Goal: Task Accomplishment & Management: Complete application form

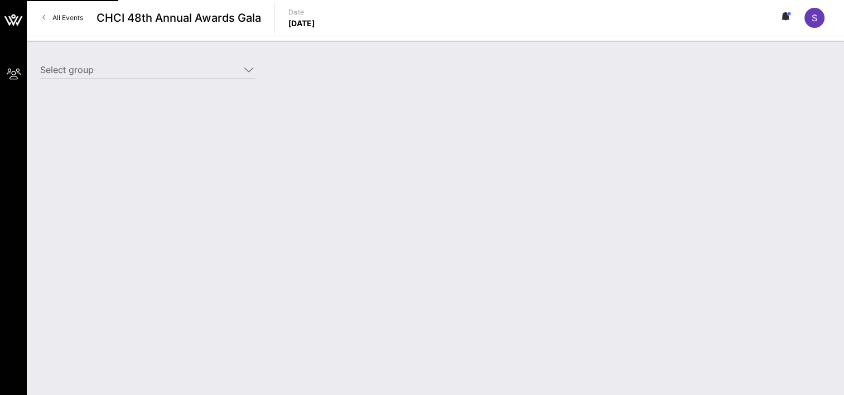
type input "[US_STATE][GEOGRAPHIC_DATA] ([US_STATE][GEOGRAPHIC_DATA]) [[PERSON_NAME], [EMAI…"
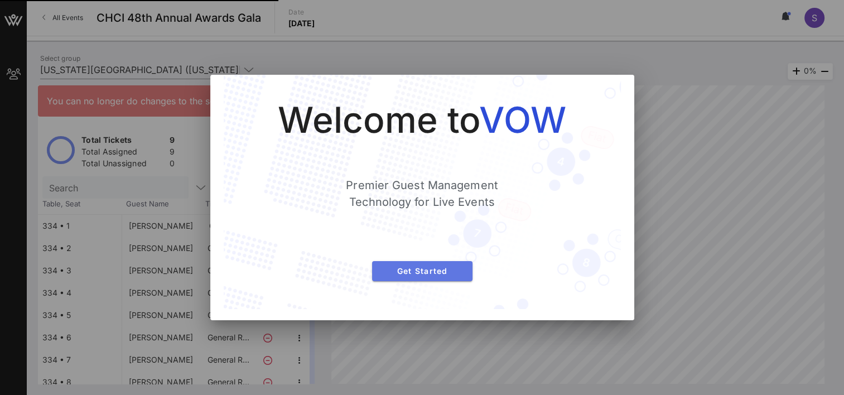
click at [429, 280] on button "Get Started" at bounding box center [422, 271] width 100 height 20
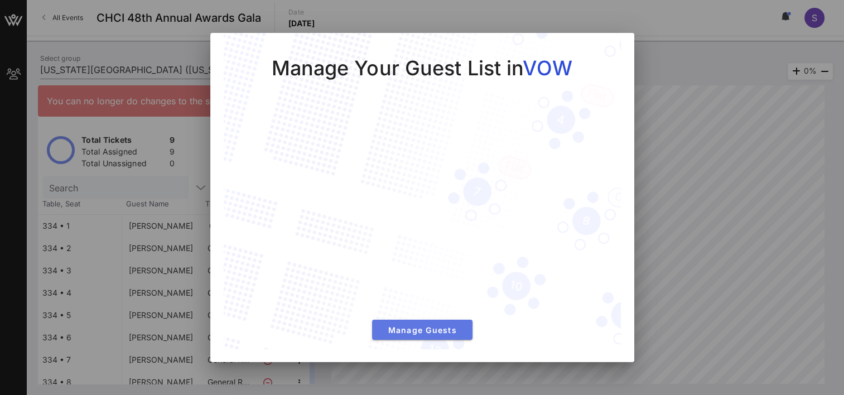
click at [425, 329] on span "Manage Guests" at bounding box center [422, 329] width 83 height 9
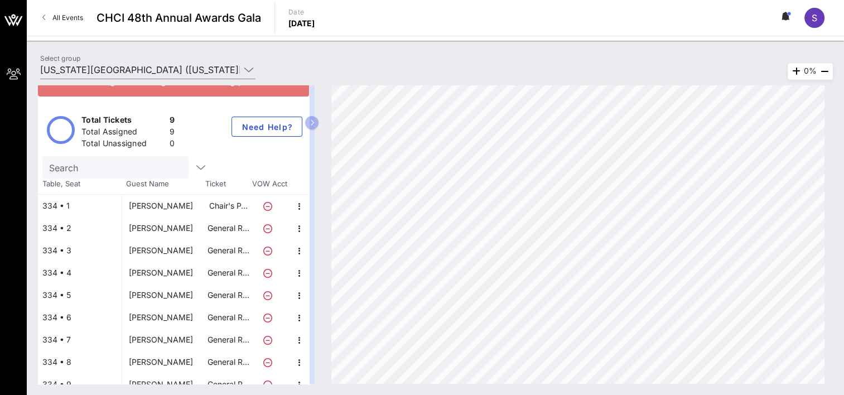
scroll to position [31, 0]
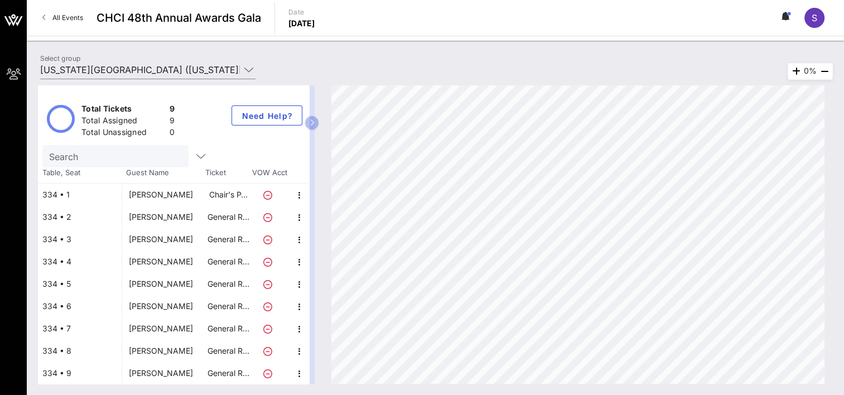
click at [144, 189] on div "[PERSON_NAME]" at bounding box center [161, 195] width 64 height 22
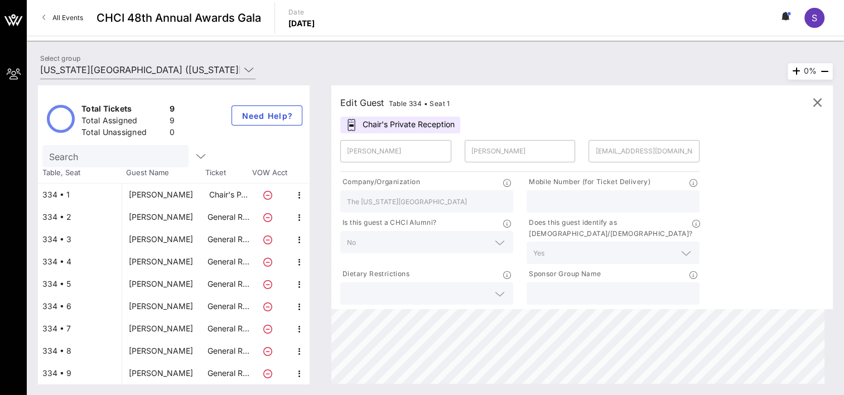
click at [148, 216] on div "[PERSON_NAME]" at bounding box center [161, 217] width 64 height 22
type input "Yammilette"
type input "[PERSON_NAME]"
type input "[EMAIL_ADDRESS][DOMAIN_NAME]"
type input "The [US_STATE] State University Board of Trustees"
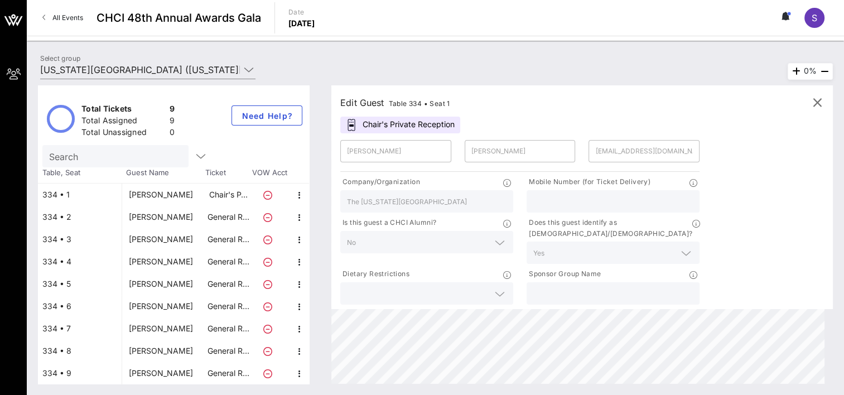
type input "[PHONE_NUMBER]"
click at [145, 191] on div "[PERSON_NAME]" at bounding box center [161, 195] width 64 height 22
type input "[PERSON_NAME]"
type input "[EMAIL_ADDRESS][DOMAIN_NAME]"
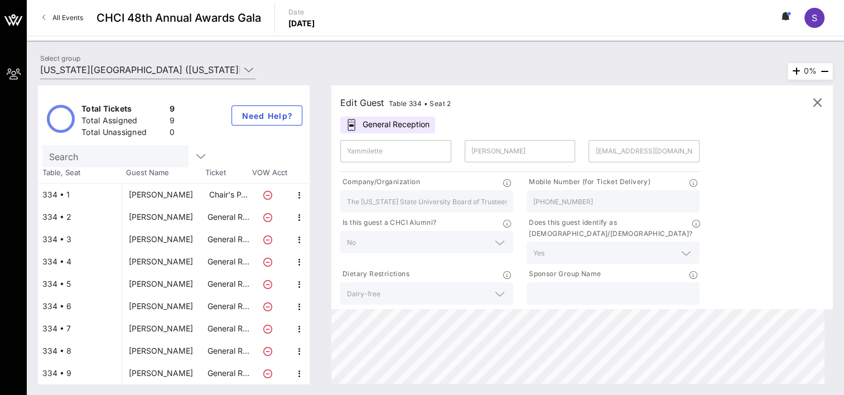
type input "The [US_STATE][GEOGRAPHIC_DATA]"
click at [143, 216] on div "[PERSON_NAME]" at bounding box center [161, 217] width 64 height 22
type input "Yammilette"
type input "[PERSON_NAME]"
type input "[EMAIL_ADDRESS][DOMAIN_NAME]"
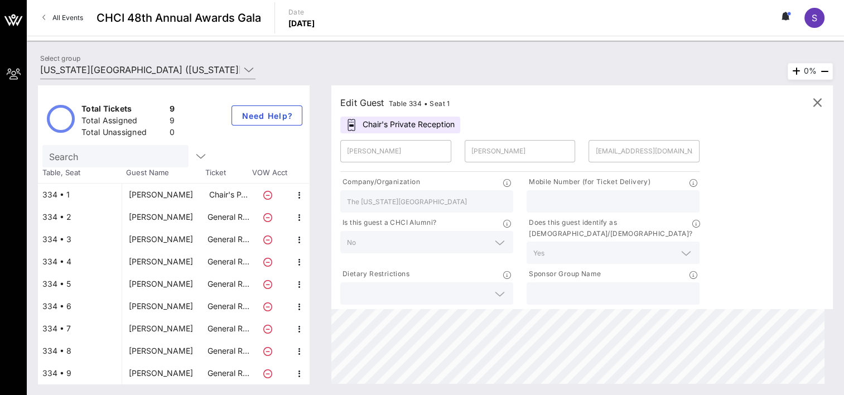
type input "The [US_STATE] State University Board of Trustees"
type input "[PHONE_NUMBER]"
click at [183, 198] on div "[PERSON_NAME]" at bounding box center [164, 195] width 84 height 22
click at [180, 195] on div "[PERSON_NAME]" at bounding box center [161, 195] width 64 height 22
type input "[PERSON_NAME]"
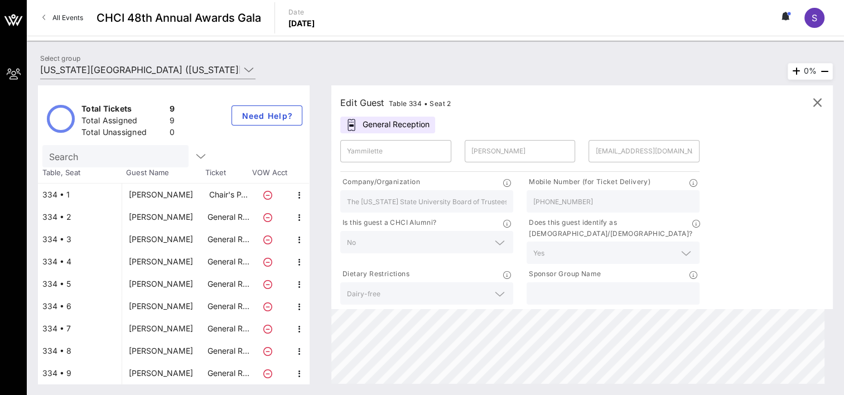
type input "[PERSON_NAME]"
type input "[EMAIL_ADDRESS][DOMAIN_NAME]"
type input "The [US_STATE][GEOGRAPHIC_DATA]"
click at [179, 191] on div "[PERSON_NAME]" at bounding box center [161, 195] width 64 height 22
click at [176, 187] on div "[PERSON_NAME]" at bounding box center [161, 195] width 64 height 22
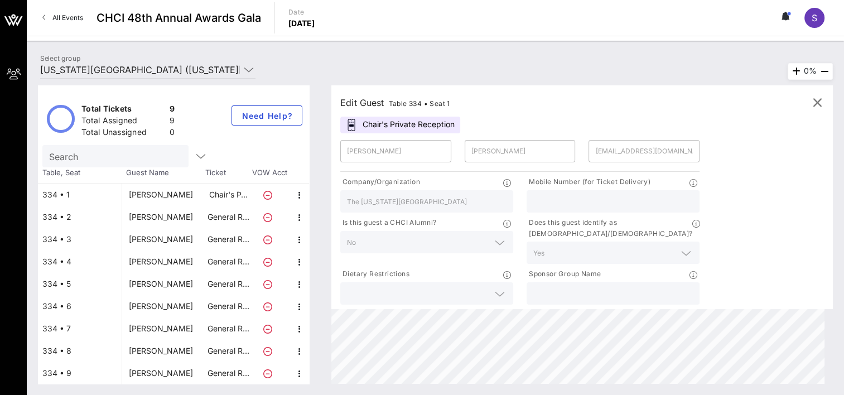
click at [166, 192] on div "[PERSON_NAME]" at bounding box center [161, 195] width 64 height 22
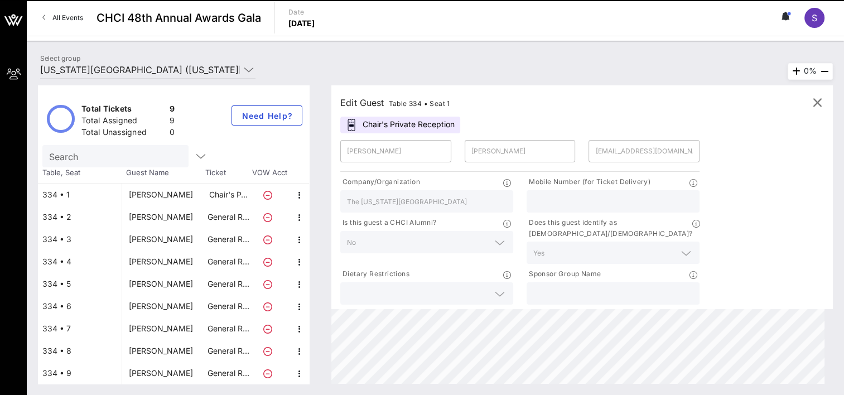
click at [157, 194] on div "[PERSON_NAME]" at bounding box center [161, 195] width 64 height 22
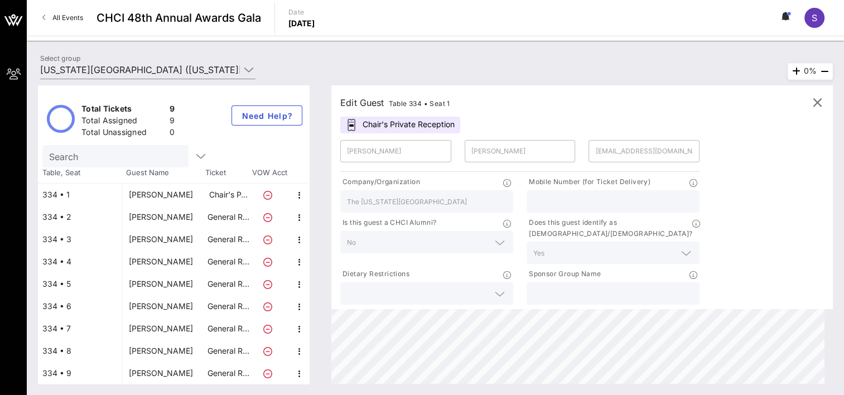
click at [156, 214] on div "[PERSON_NAME]" at bounding box center [161, 217] width 64 height 22
type input "Yammilette"
type input "[PERSON_NAME]"
type input "[EMAIL_ADDRESS][DOMAIN_NAME]"
type input "The [US_STATE] State University Board of Trustees"
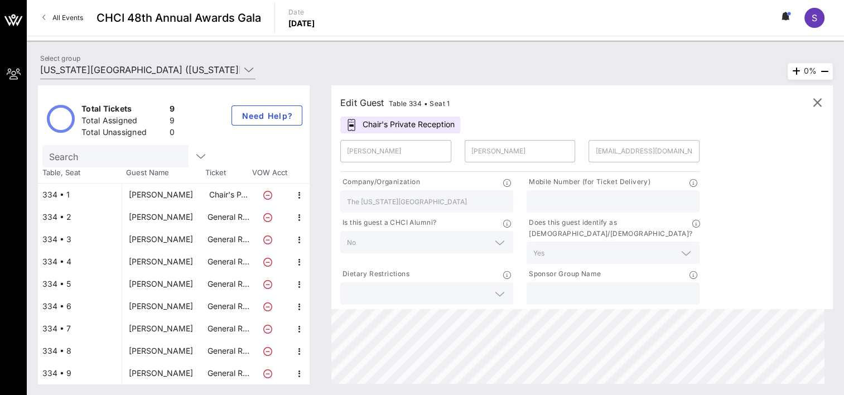
type input "[PHONE_NUMBER]"
click at [157, 238] on div "[PERSON_NAME]" at bounding box center [161, 239] width 64 height 22
type input "[PERSON_NAME]"
type input "[EMAIL_ADDRESS][DOMAIN_NAME]"
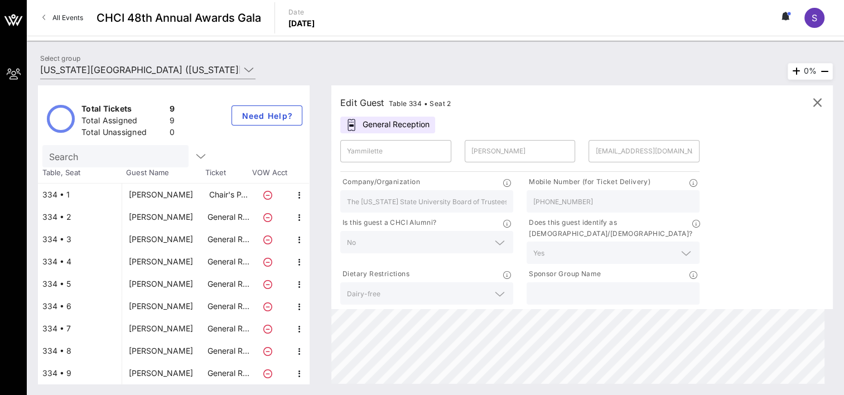
type input "The [US_STATE] State University Office of the Chancellor"
type input "[PHONE_NUMBER]"
click at [160, 218] on div "[PERSON_NAME]" at bounding box center [161, 217] width 64 height 22
type input "Yammilette"
type input "[PERSON_NAME]"
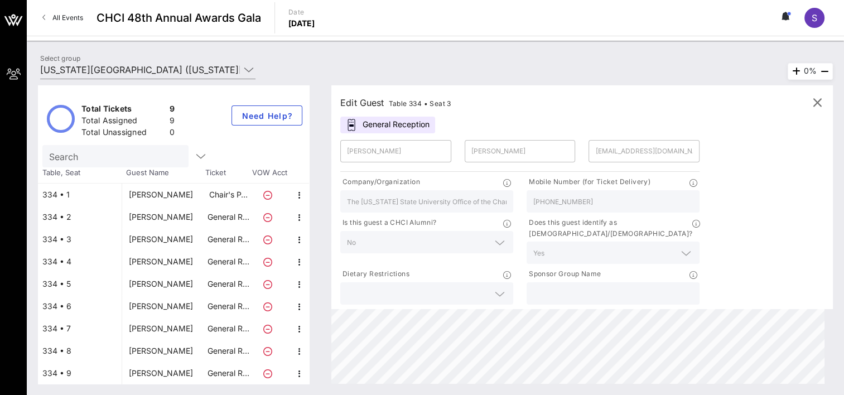
type input "[EMAIL_ADDRESS][DOMAIN_NAME]"
type input "The [US_STATE] State University Board of Trustees"
type input "[PHONE_NUMBER]"
click at [159, 235] on div "[PERSON_NAME]" at bounding box center [161, 239] width 64 height 22
type input "[PERSON_NAME]"
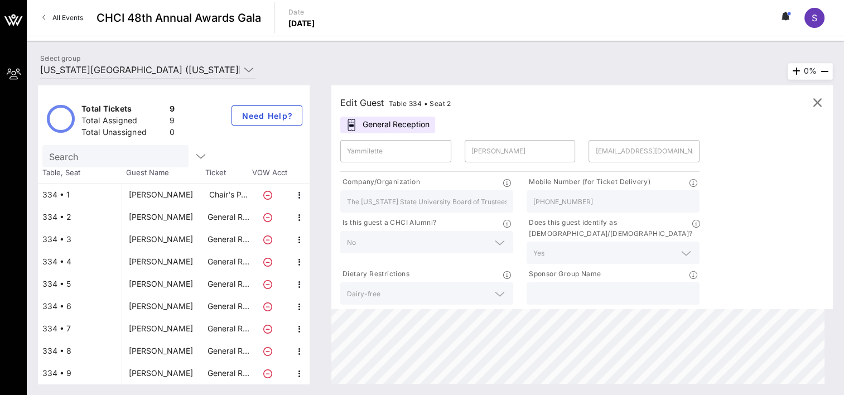
type input "[PERSON_NAME]"
type input "[EMAIL_ADDRESS][DOMAIN_NAME]"
type input "The [US_STATE] State University Office of the Chancellor"
type input "[PHONE_NUMBER]"
click at [151, 262] on div "[PERSON_NAME]" at bounding box center [161, 262] width 64 height 22
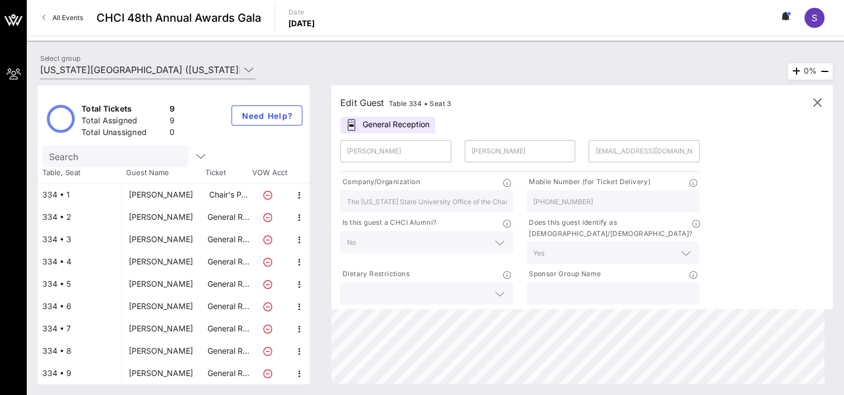
type input "[PERSON_NAME]"
type input "[EMAIL_ADDRESS][DOMAIN_NAME]"
type input "[US_STATE][GEOGRAPHIC_DATA], [GEOGRAPHIC_DATA]"
type input "[PHONE_NUMBER]"
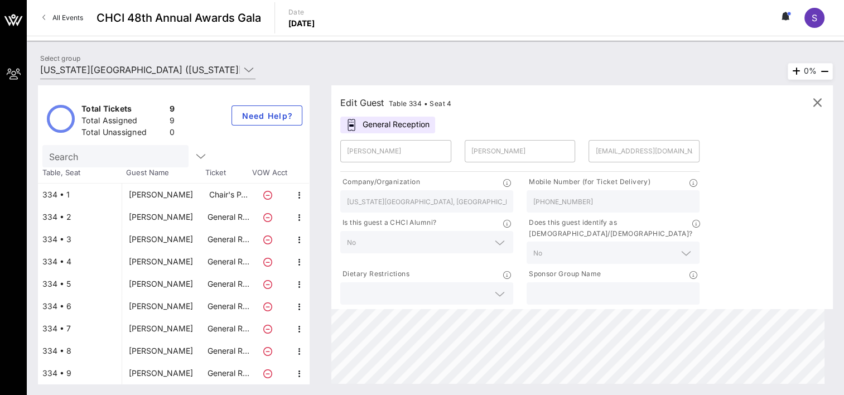
click at [153, 281] on div "[PERSON_NAME]" at bounding box center [161, 284] width 64 height 22
type input "[PERSON_NAME]"
type input "[PERSON_NAME][EMAIL_ADDRESS][PERSON_NAME][DOMAIN_NAME]"
type input "[GEOGRAPHIC_DATA][PERSON_NAME]"
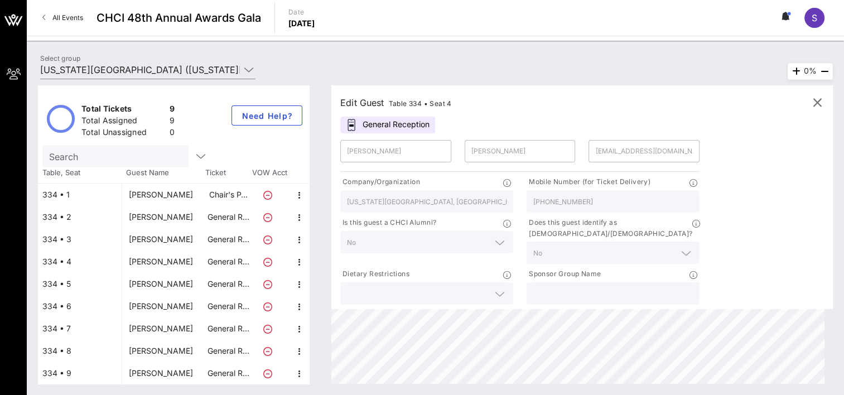
type input "[PHONE_NUMBER]"
click at [152, 304] on div "[PERSON_NAME]" at bounding box center [161, 306] width 64 height 22
type input "[PERSON_NAME]"
type input "[EMAIL_ADDRESS][DOMAIN_NAME]"
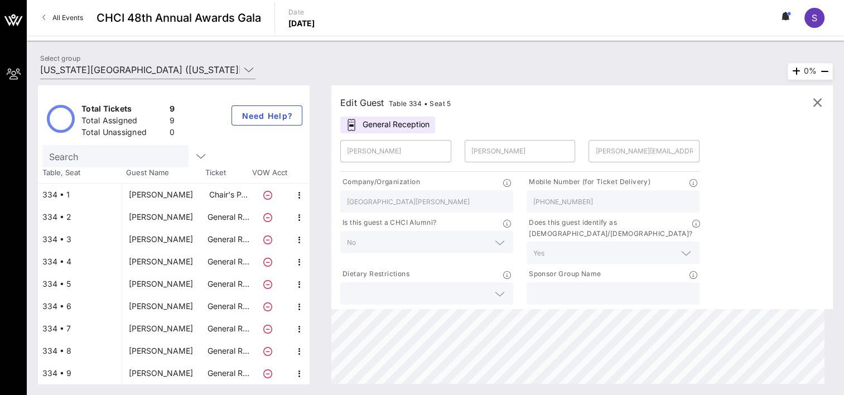
type input "[US_STATE][GEOGRAPHIC_DATA], [GEOGRAPHIC_DATA]"
type input "[PHONE_NUMBER]"
click at [155, 327] on div "[PERSON_NAME]" at bounding box center [161, 329] width 64 height 22
type input "[PERSON_NAME]"
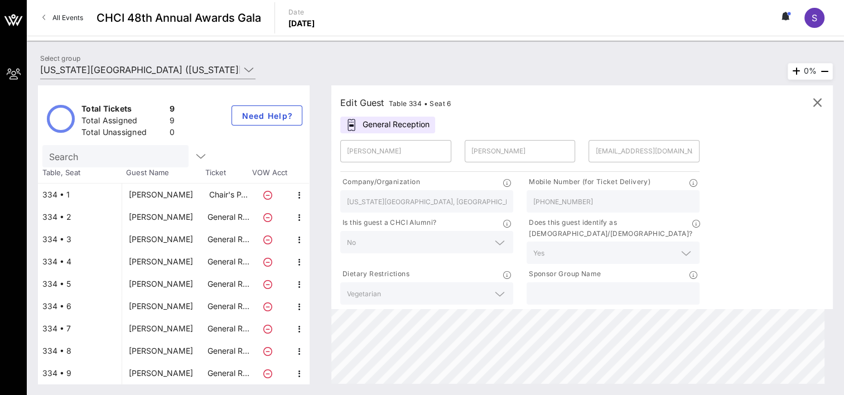
type input "[EMAIL_ADDRESS][DOMAIN_NAME]"
type input "The [US_STATE] State University Office of the Chancellor"
type input "[PHONE_NUMBER]"
click at [156, 349] on div "[PERSON_NAME]" at bounding box center [161, 351] width 64 height 22
type input "[PERSON_NAME]"
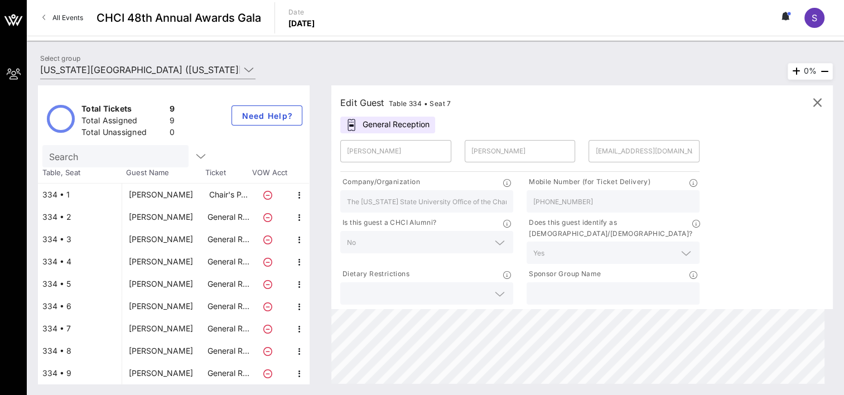
type input "[PERSON_NAME]"
type input "[EMAIL_ADDRESS][DOMAIN_NAME]"
type input "American Association of State Colleges and Universities"
type input "[PHONE_NUMBER]"
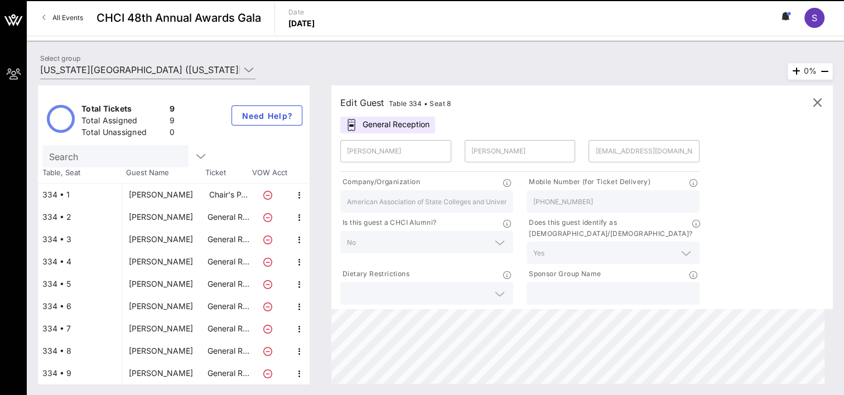
click at [158, 372] on div "[PERSON_NAME]" at bounding box center [161, 373] width 64 height 22
type input "[PERSON_NAME]"
type input "[PERSON_NAME][EMAIL_ADDRESS][PERSON_NAME][DOMAIN_NAME]"
type input "The [US_STATE] State University Office of the Chancellor"
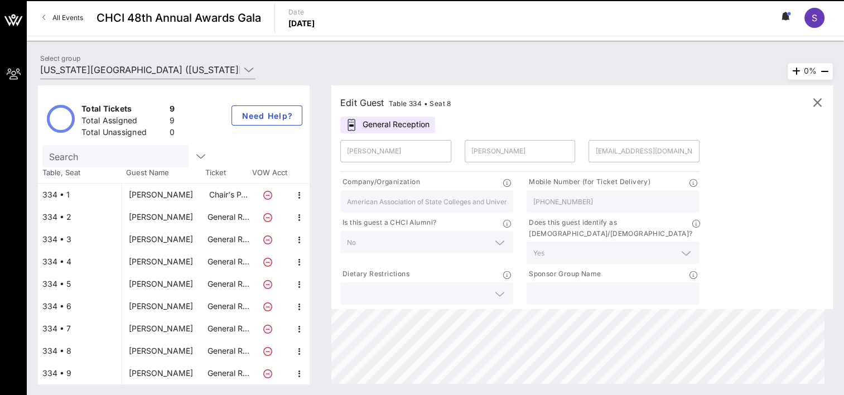
type input "[PHONE_NUMBER]"
